Goal: Task Accomplishment & Management: Manage account settings

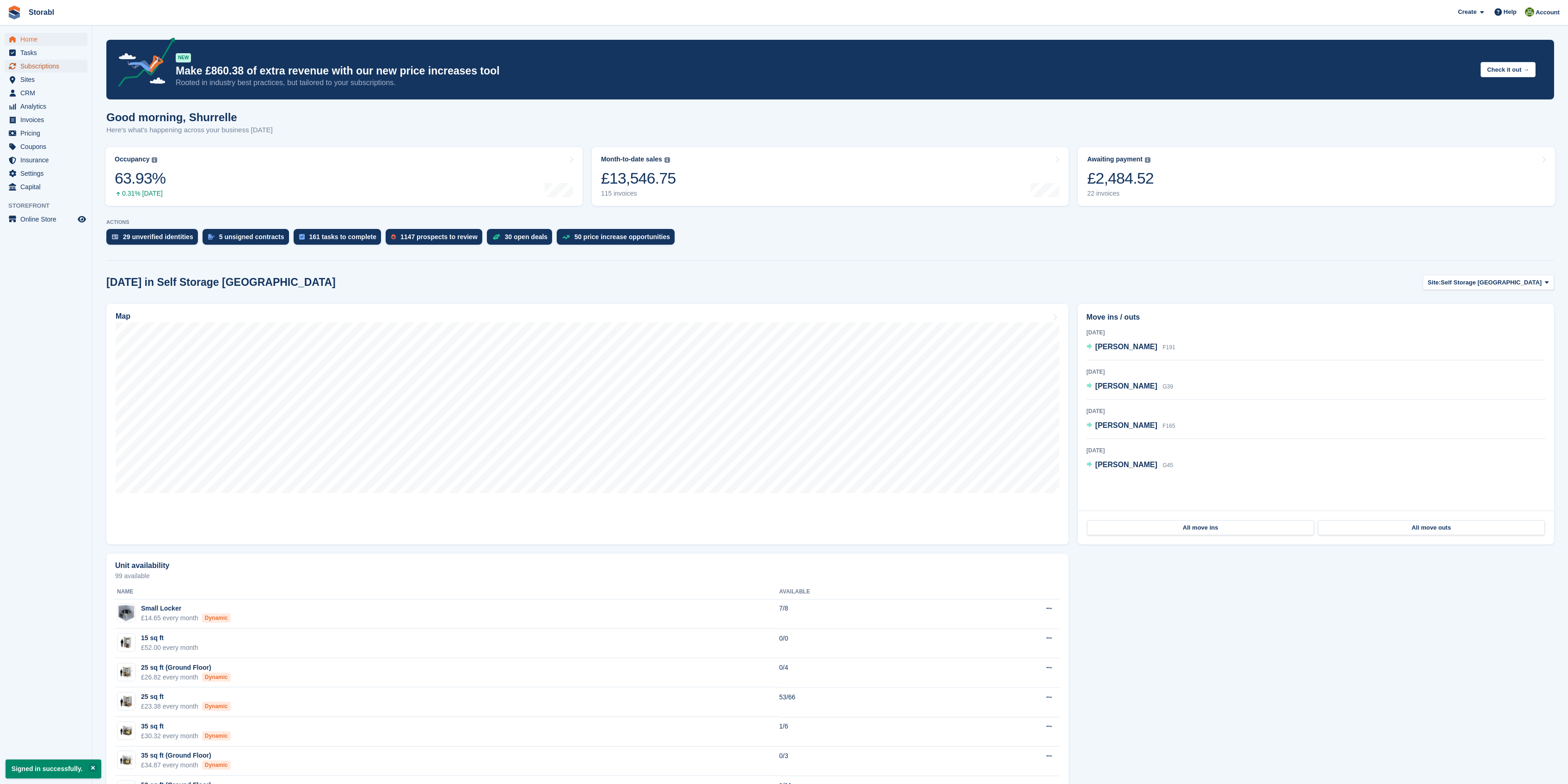
click at [35, 63] on span "Subscriptions" at bounding box center [48, 66] width 56 height 13
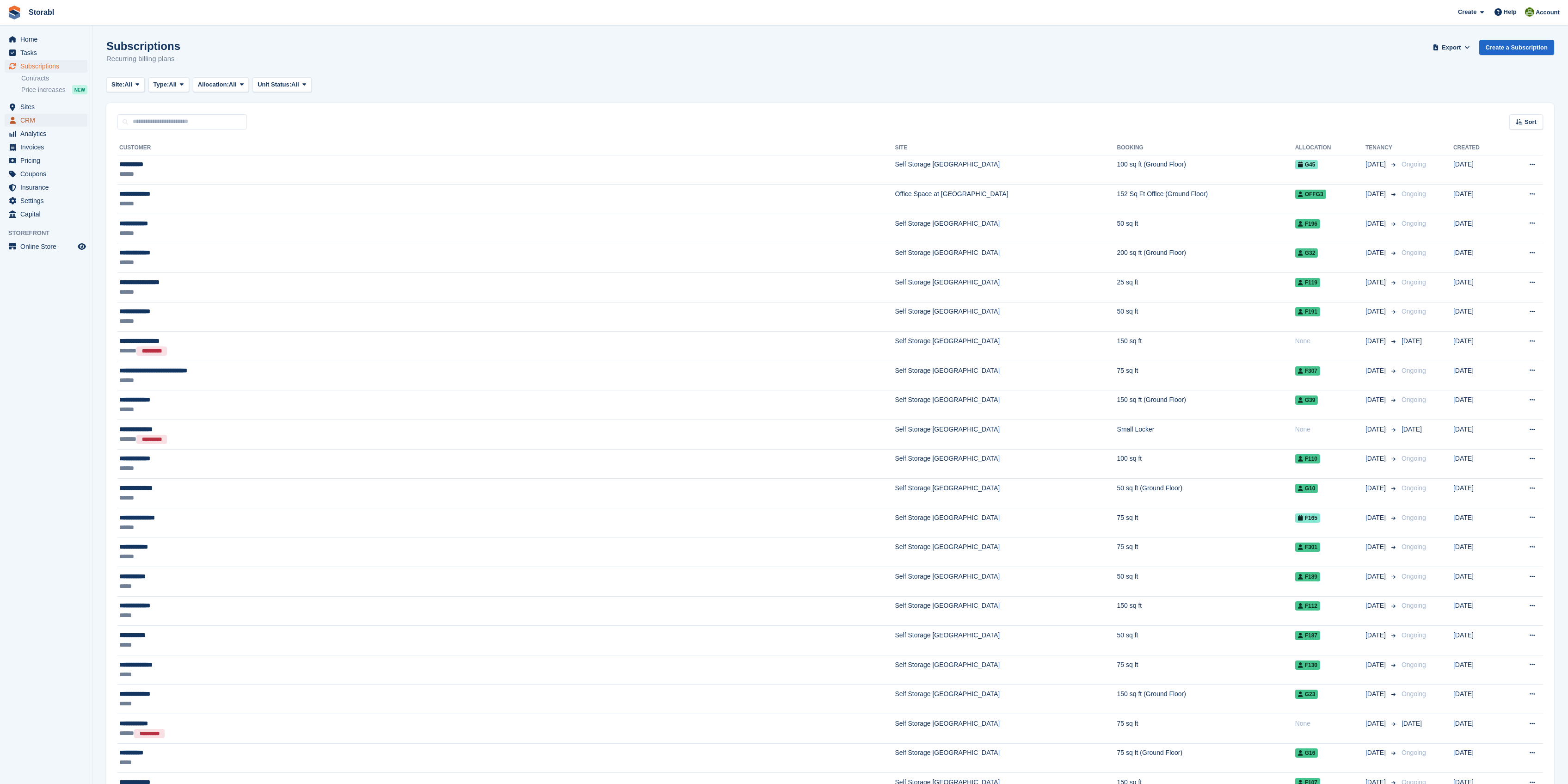
click at [34, 122] on span "CRM" at bounding box center [48, 120] width 56 height 13
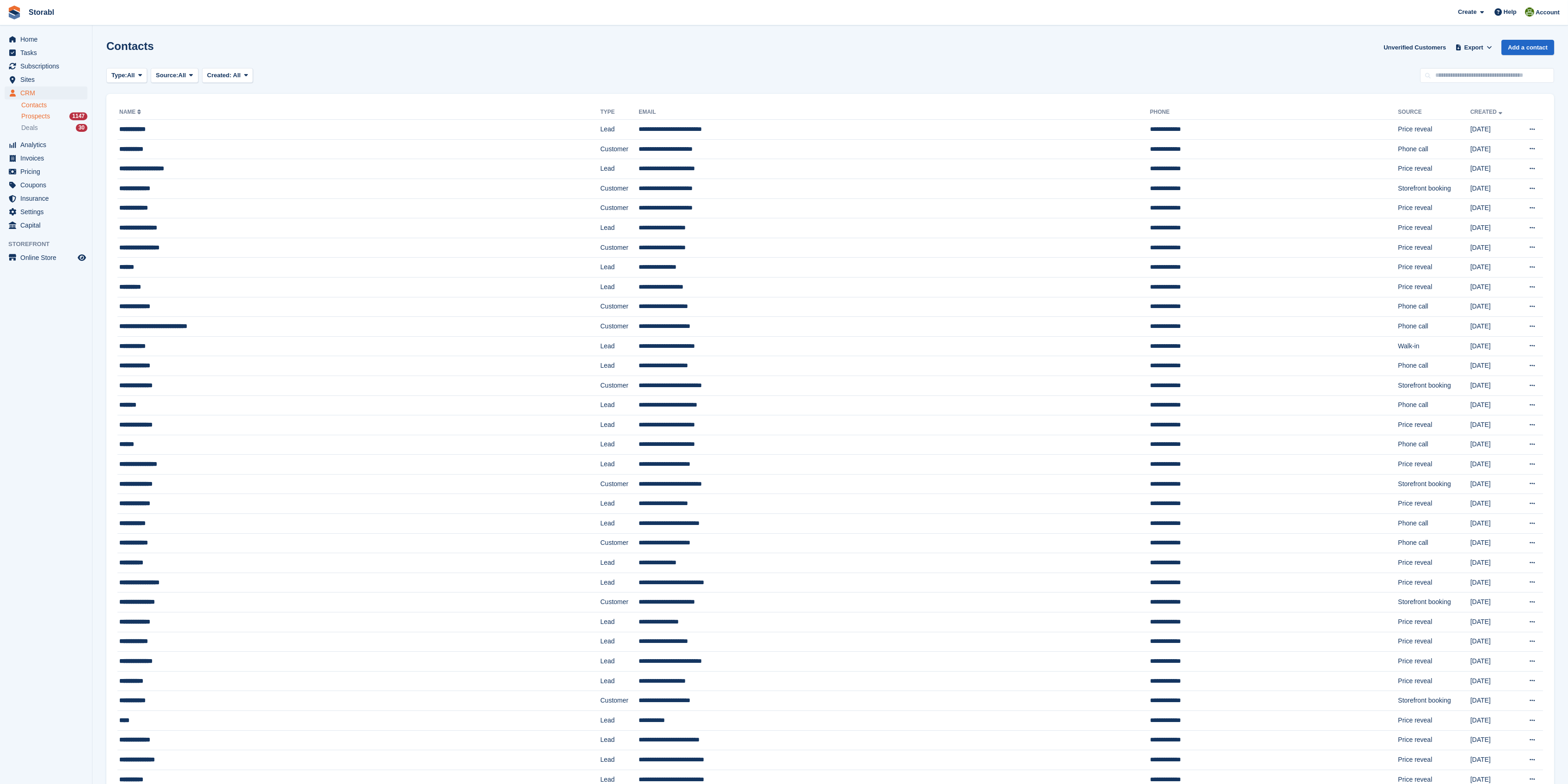
click at [43, 116] on span "Prospects" at bounding box center [35, 116] width 29 height 8
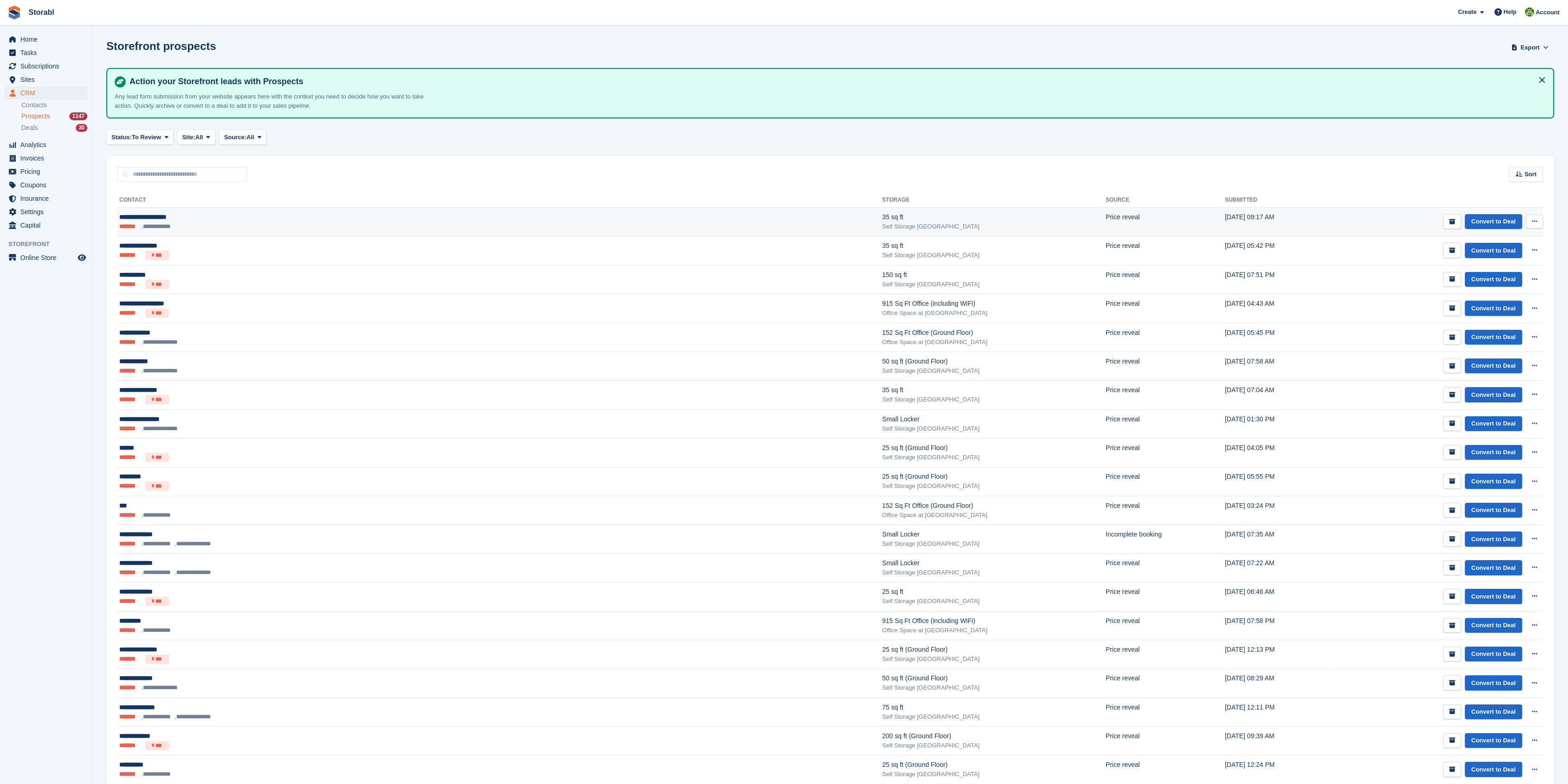
click at [167, 212] on div "**********" at bounding box center [298, 217] width 358 height 10
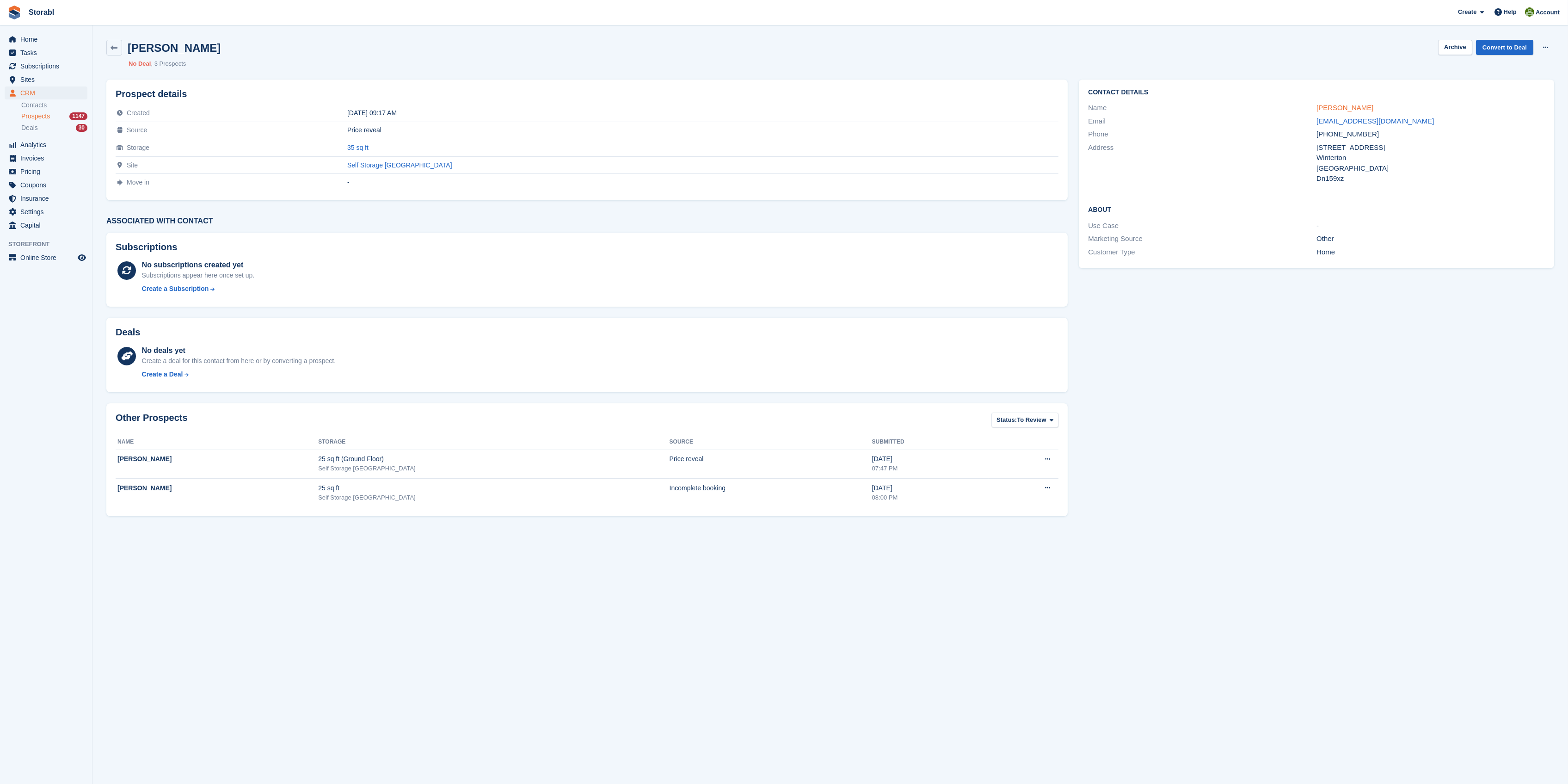
click at [1340, 106] on link "[PERSON_NAME]" at bounding box center [1346, 107] width 57 height 8
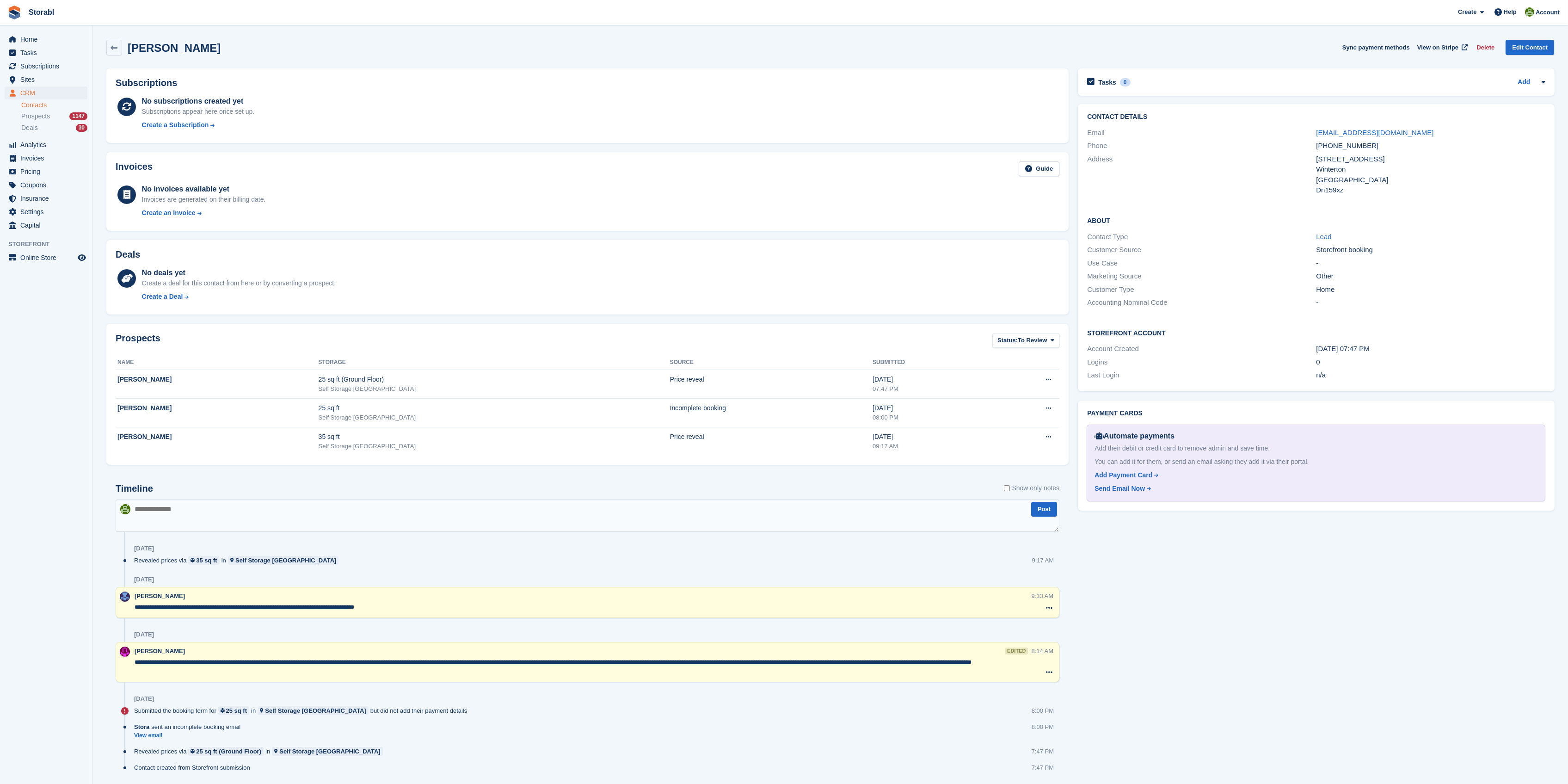
click at [193, 512] on textarea at bounding box center [587, 516] width 944 height 32
type textarea "*"
type textarea "**********"
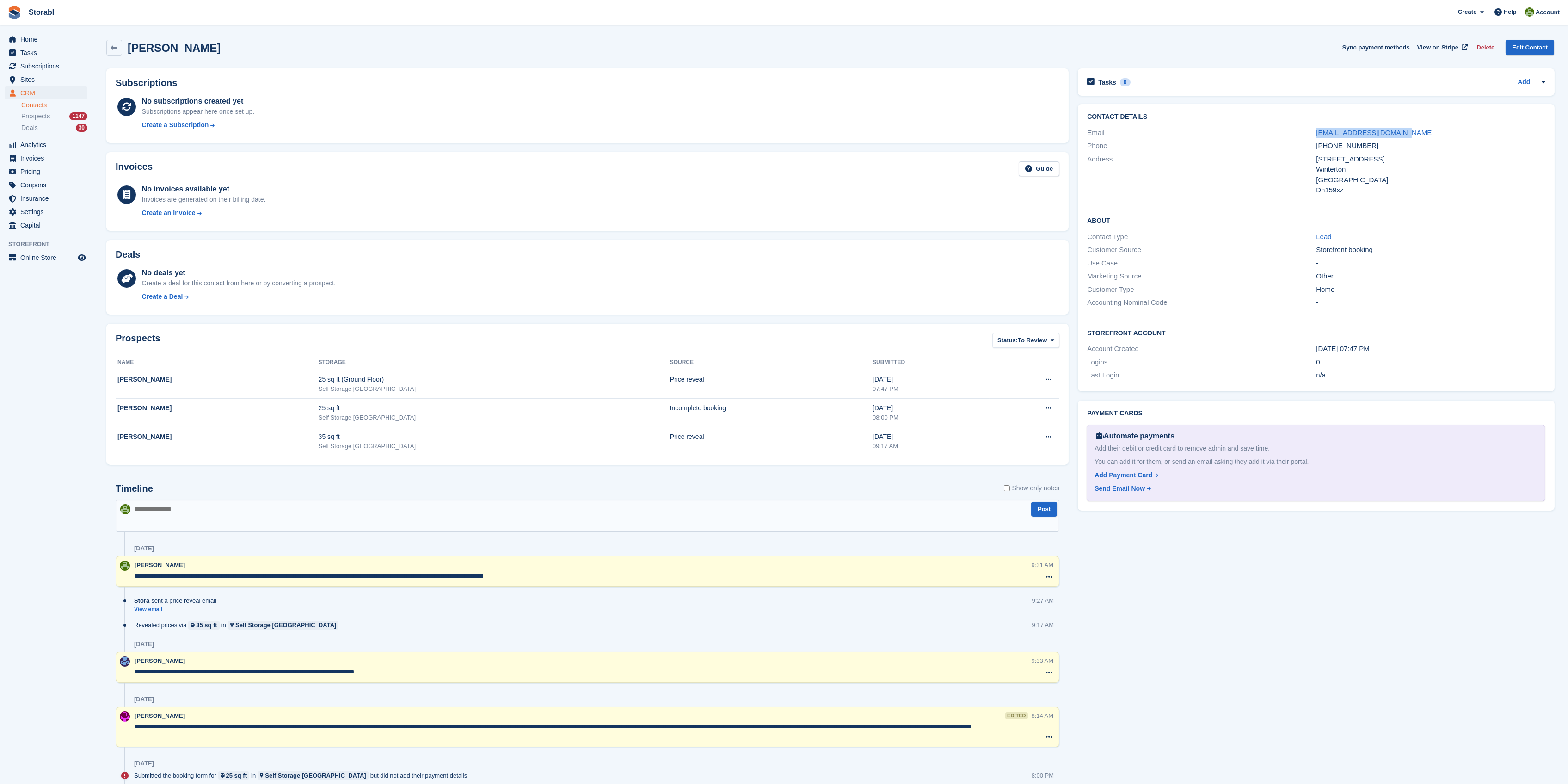
drag, startPoint x: 1408, startPoint y: 132, endPoint x: 1279, endPoint y: 126, distance: 129.1
click at [1279, 126] on div "Email amycahill2020@gmail.com" at bounding box center [1316, 133] width 458 height 13
copy div "amycahill2020@gmail.com"
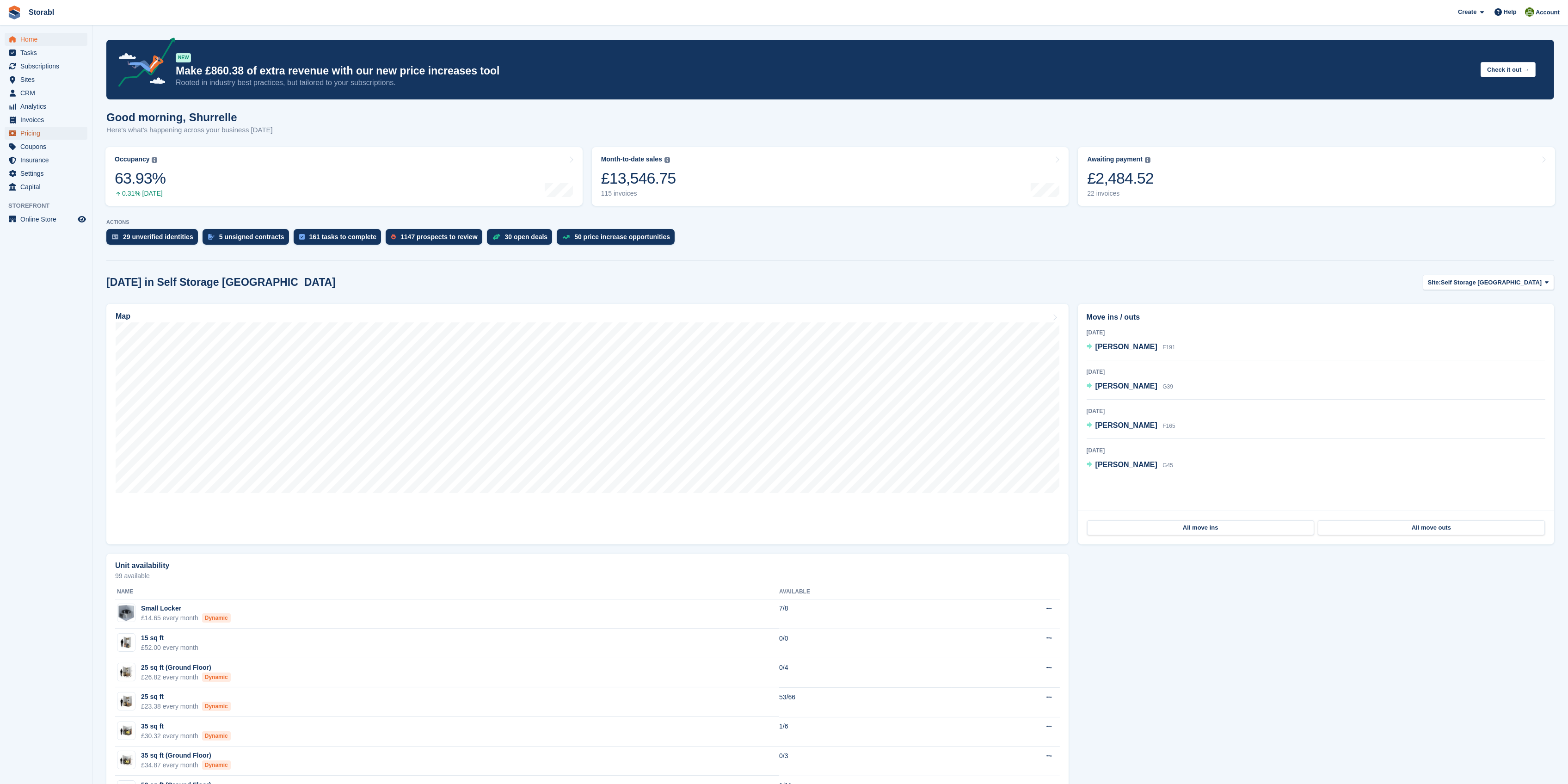
click at [27, 134] on span "Pricing" at bounding box center [48, 132] width 56 height 13
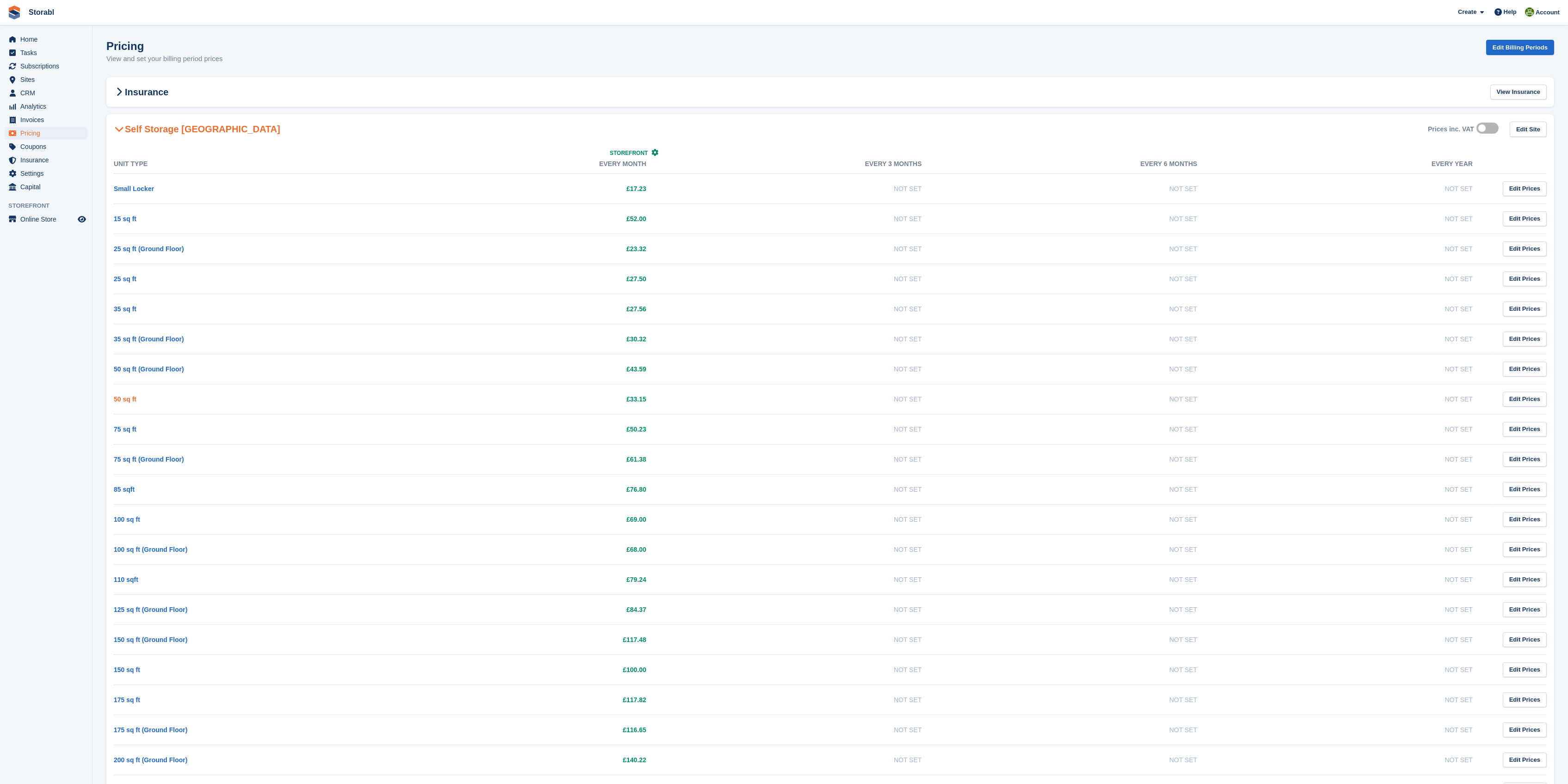
click at [124, 400] on link "50 sq ft" at bounding box center [125, 399] width 23 height 8
